Goal: Information Seeking & Learning: Learn about a topic

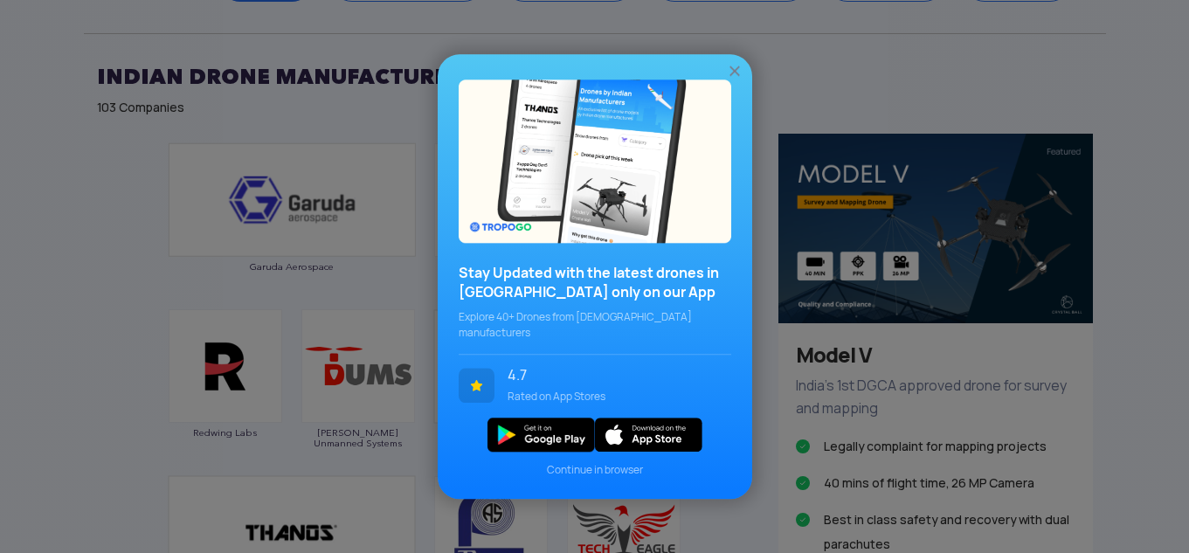
scroll to position [960, 0]
click at [733, 76] on img at bounding box center [734, 70] width 17 height 17
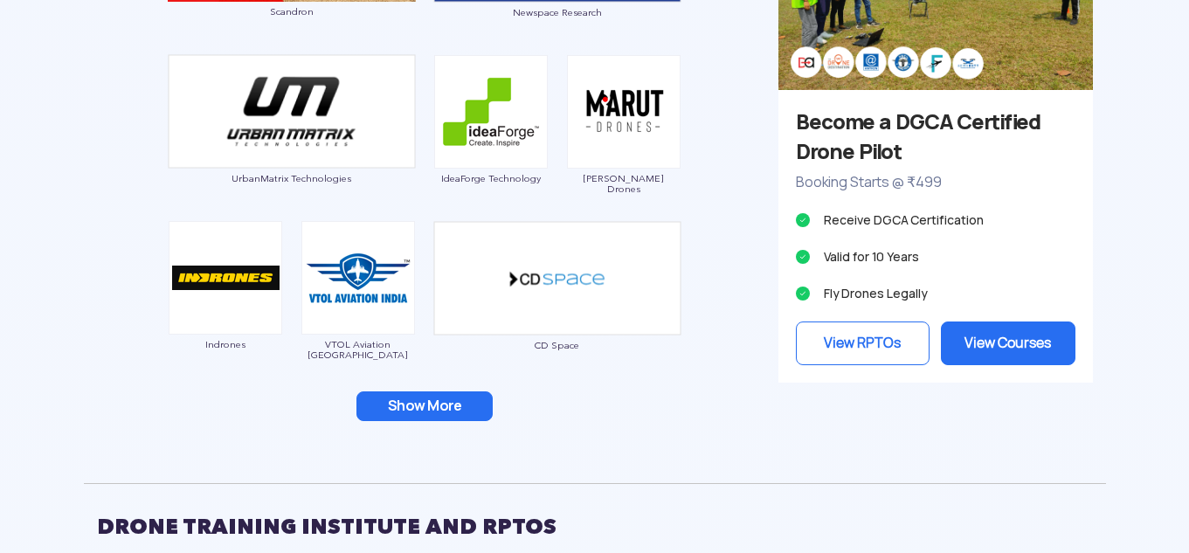
scroll to position [1716, 0]
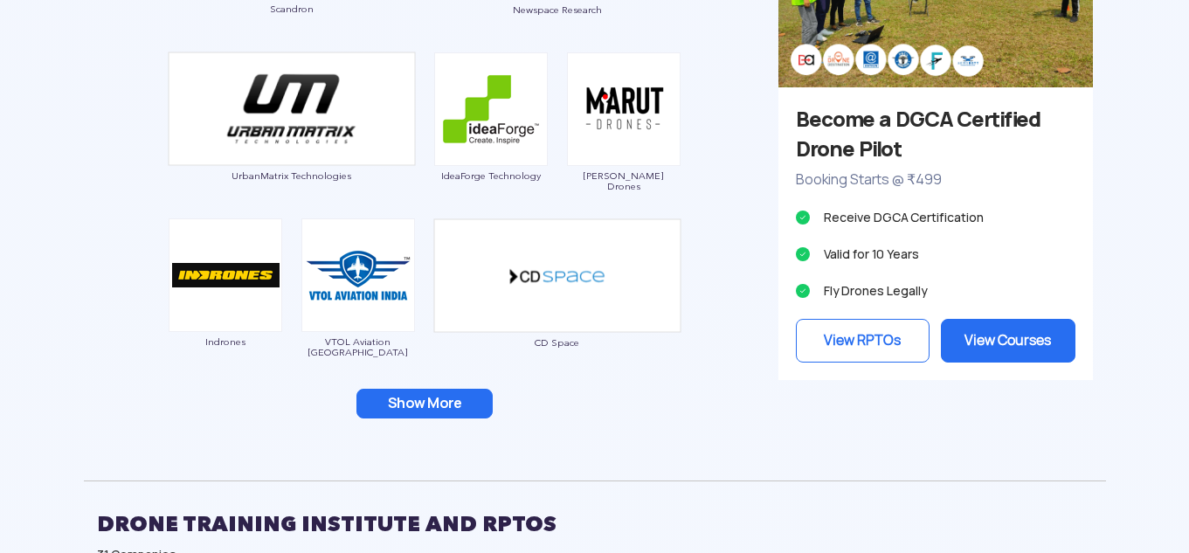
click at [413, 398] on button "Show More" at bounding box center [424, 404] width 136 height 30
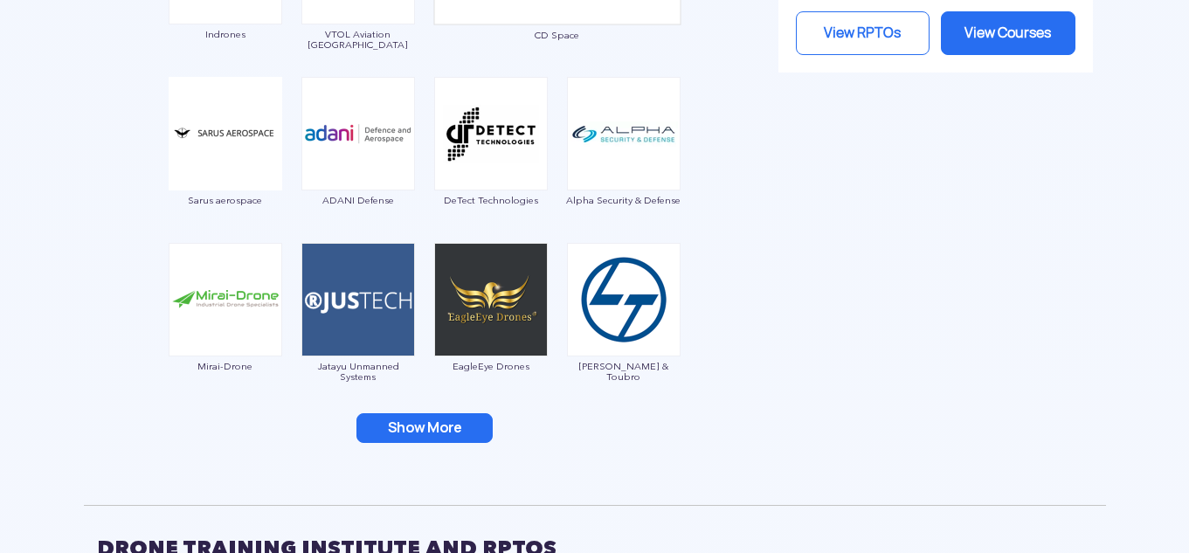
scroll to position [2032, 0]
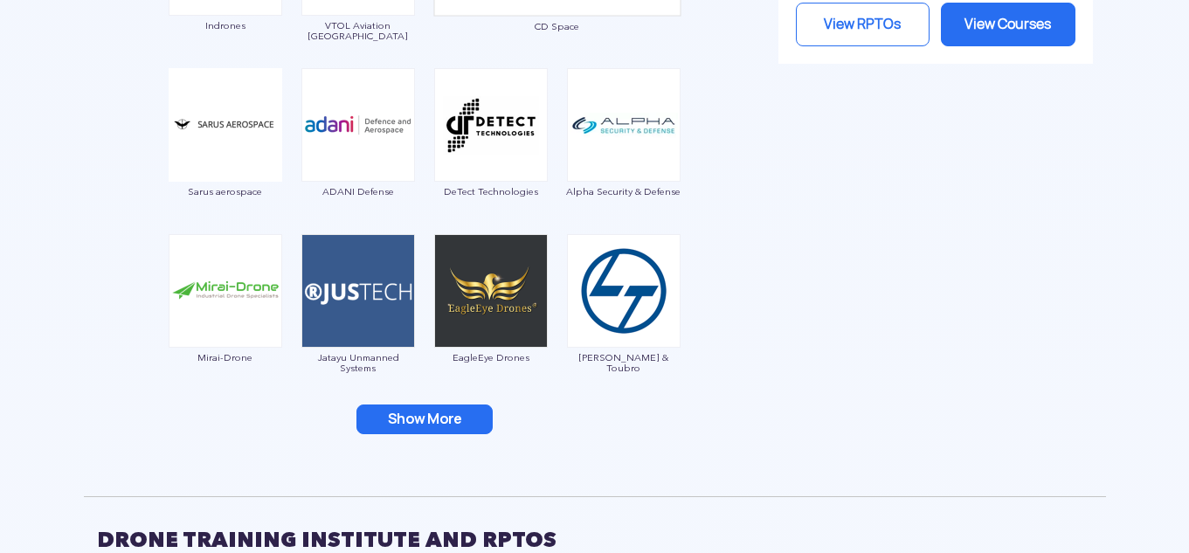
click at [430, 429] on button "Show More" at bounding box center [424, 420] width 136 height 30
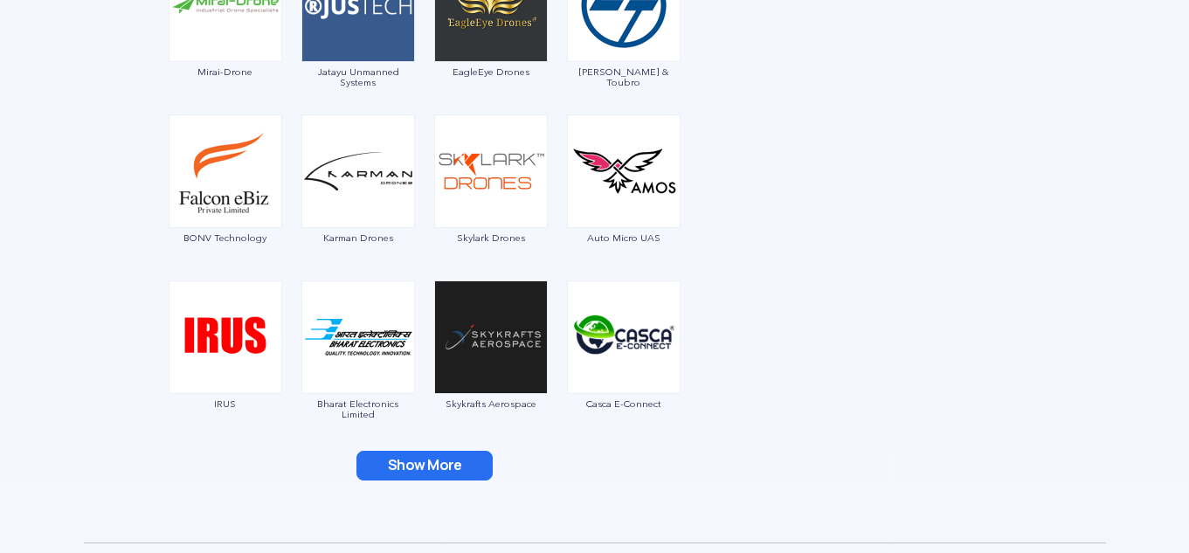
scroll to position [2322, 0]
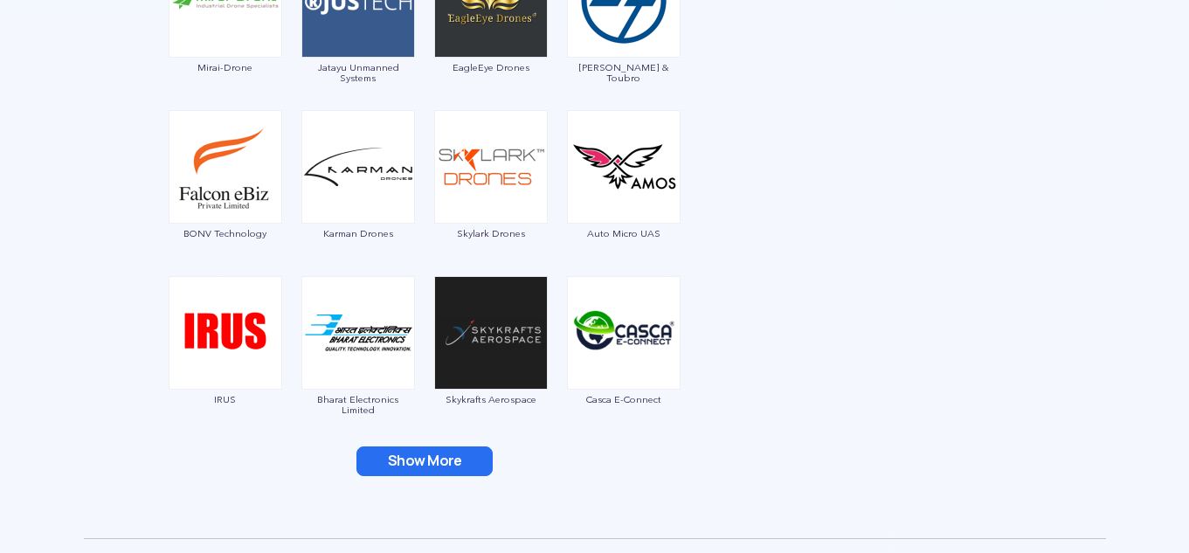
click at [432, 456] on button "Show More" at bounding box center [424, 461] width 136 height 30
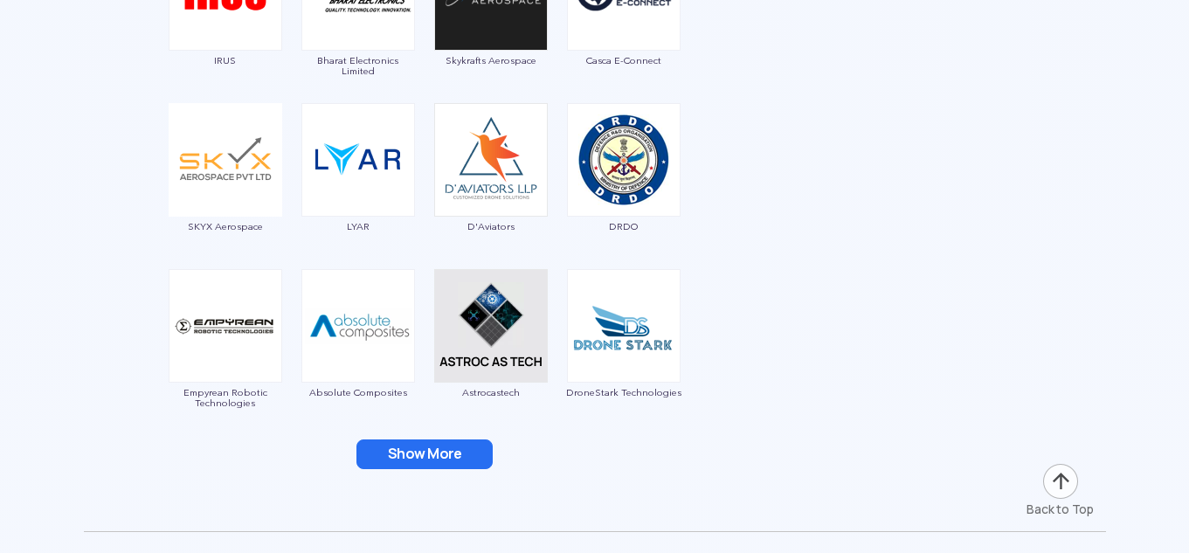
scroll to position [2663, 0]
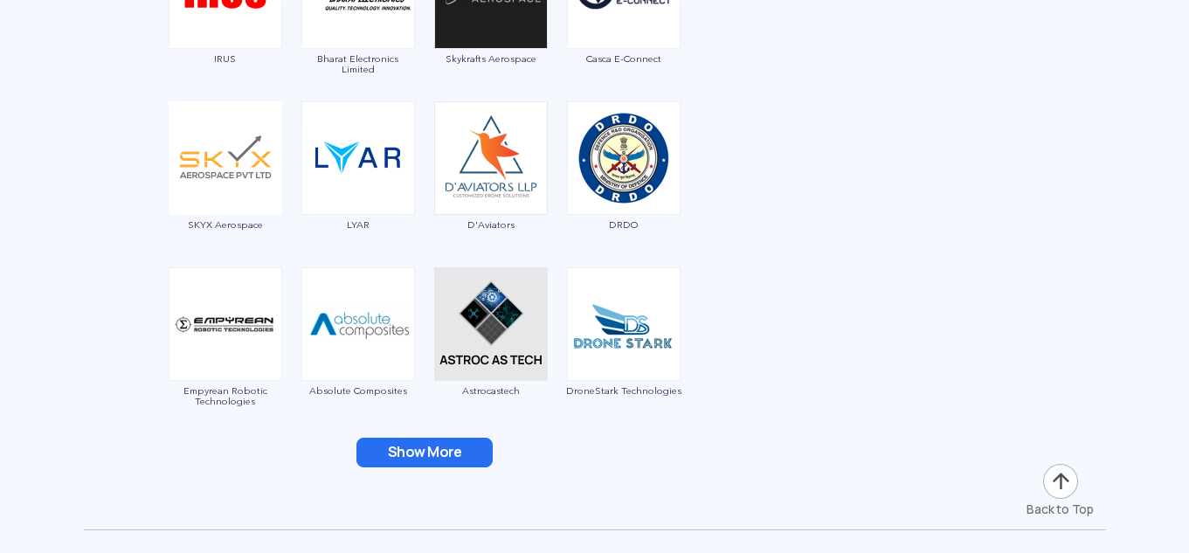
click at [457, 453] on button "Show More" at bounding box center [424, 453] width 136 height 30
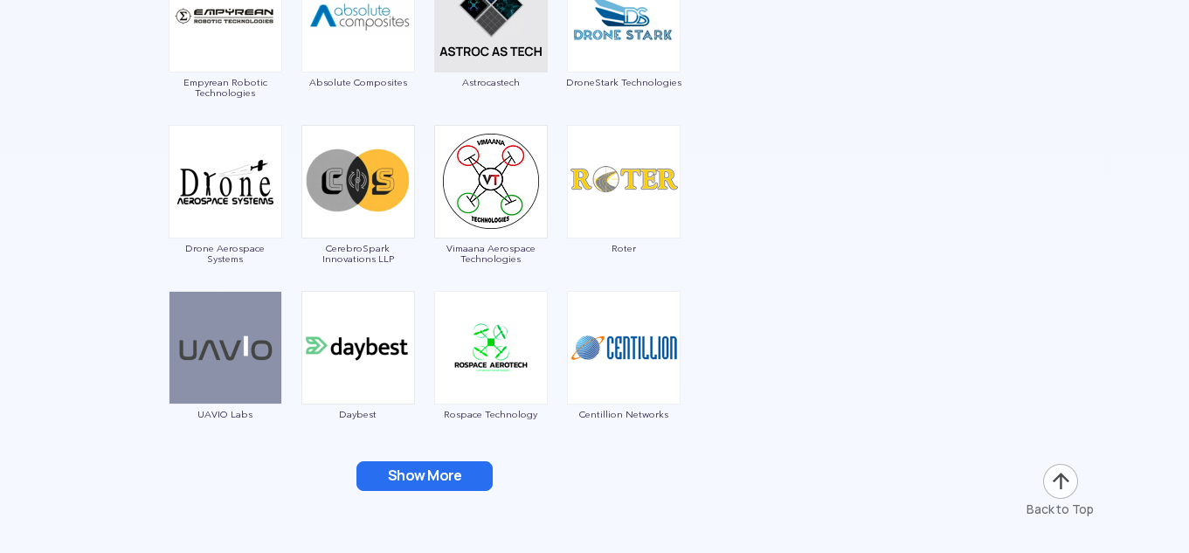
scroll to position [2972, 0]
click at [448, 473] on button "Show More" at bounding box center [424, 475] width 136 height 30
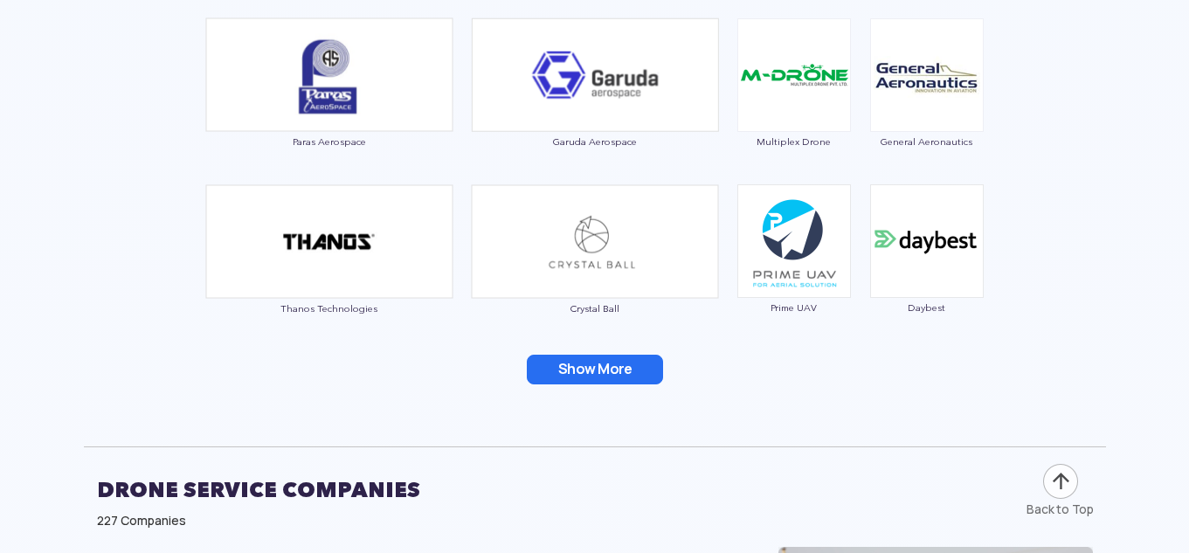
scroll to position [4675, 0]
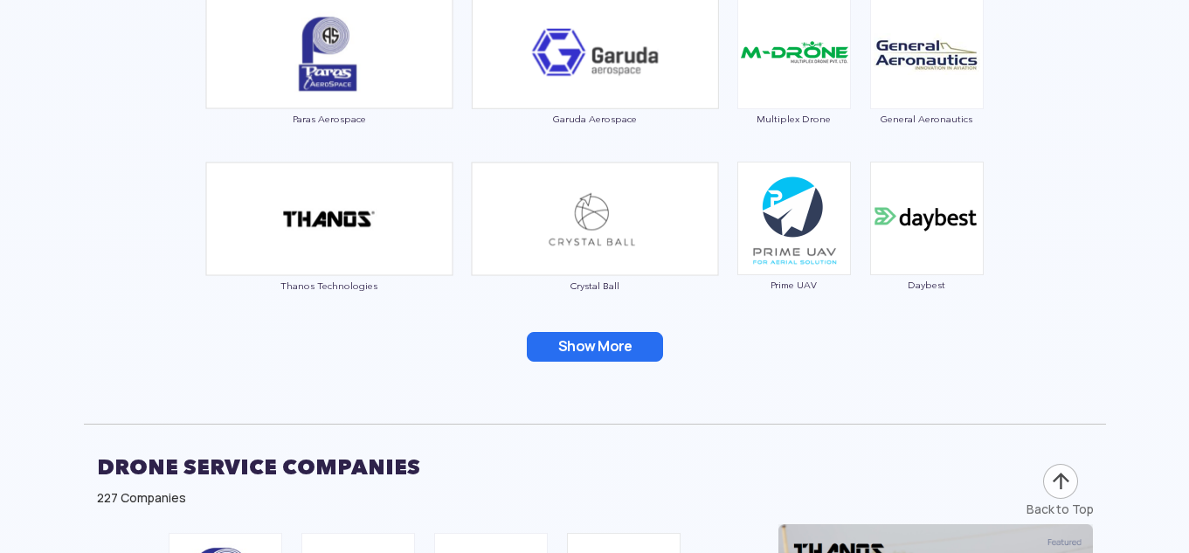
click at [605, 348] on button "Show More" at bounding box center [595, 347] width 136 height 30
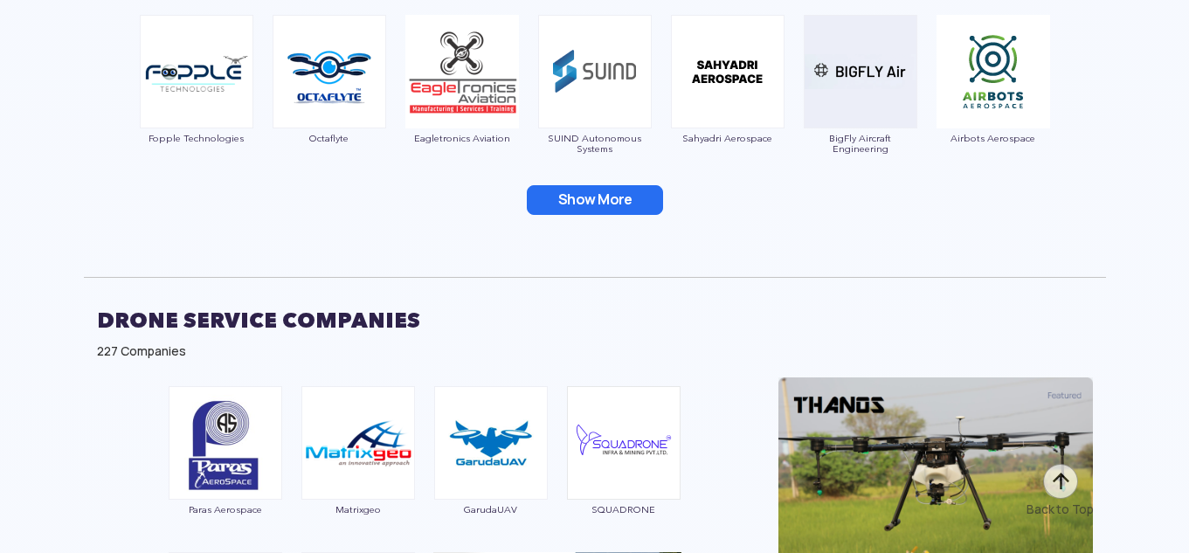
scroll to position [4987, 0]
click at [605, 195] on button "Show More" at bounding box center [595, 201] width 136 height 30
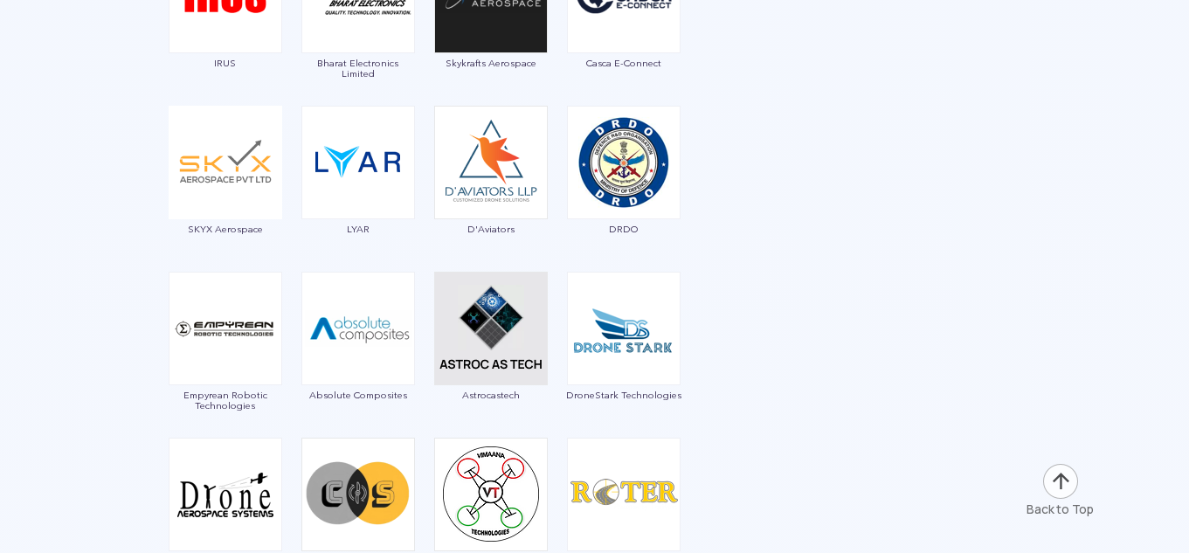
scroll to position [2648, 0]
